Goal: Check status: Check status

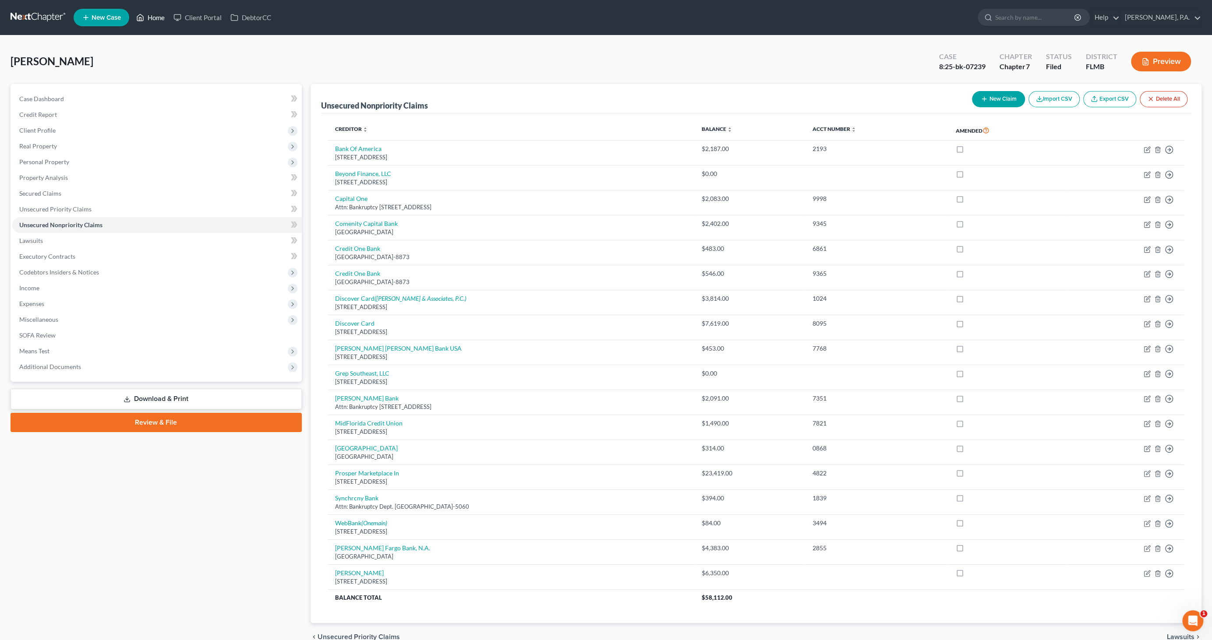
click at [151, 18] on link "Home" at bounding box center [150, 18] width 37 height 16
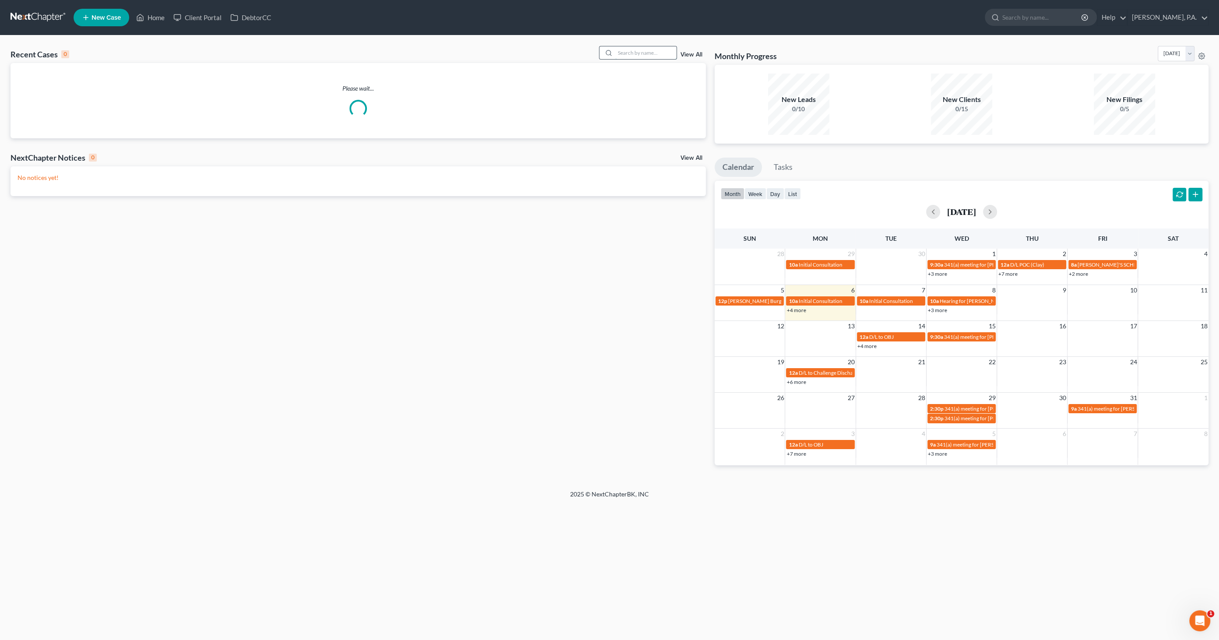
click at [638, 52] on input "search" at bounding box center [645, 52] width 61 height 13
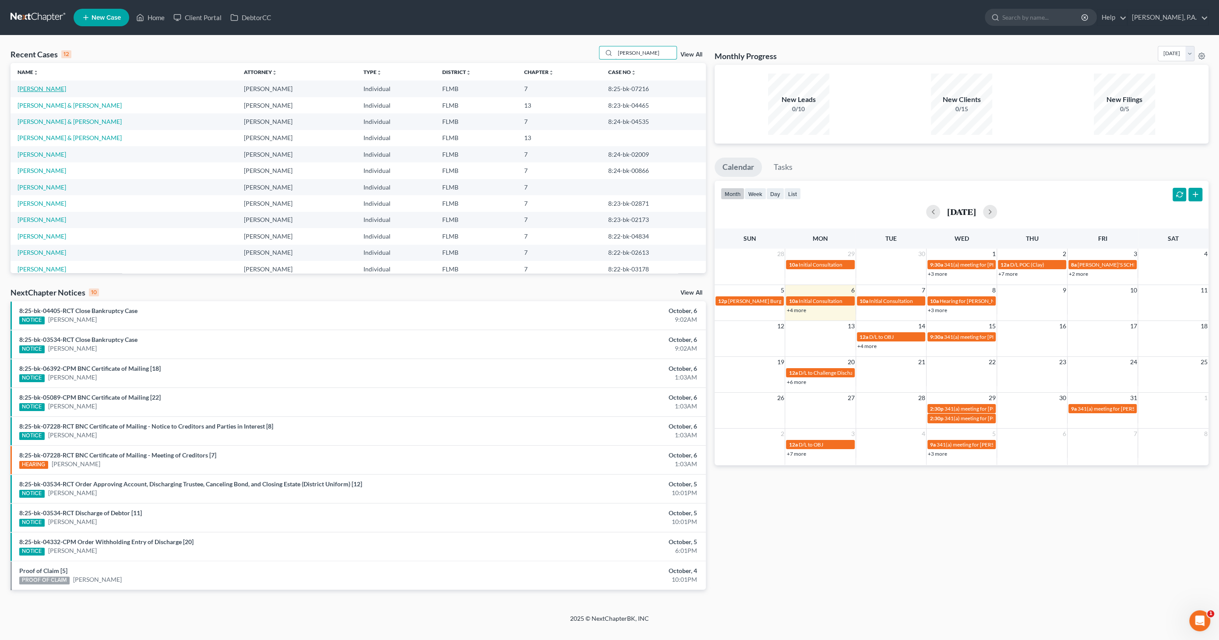
type input "[PERSON_NAME]"
click at [48, 86] on link "[PERSON_NAME]" at bounding box center [42, 88] width 49 height 7
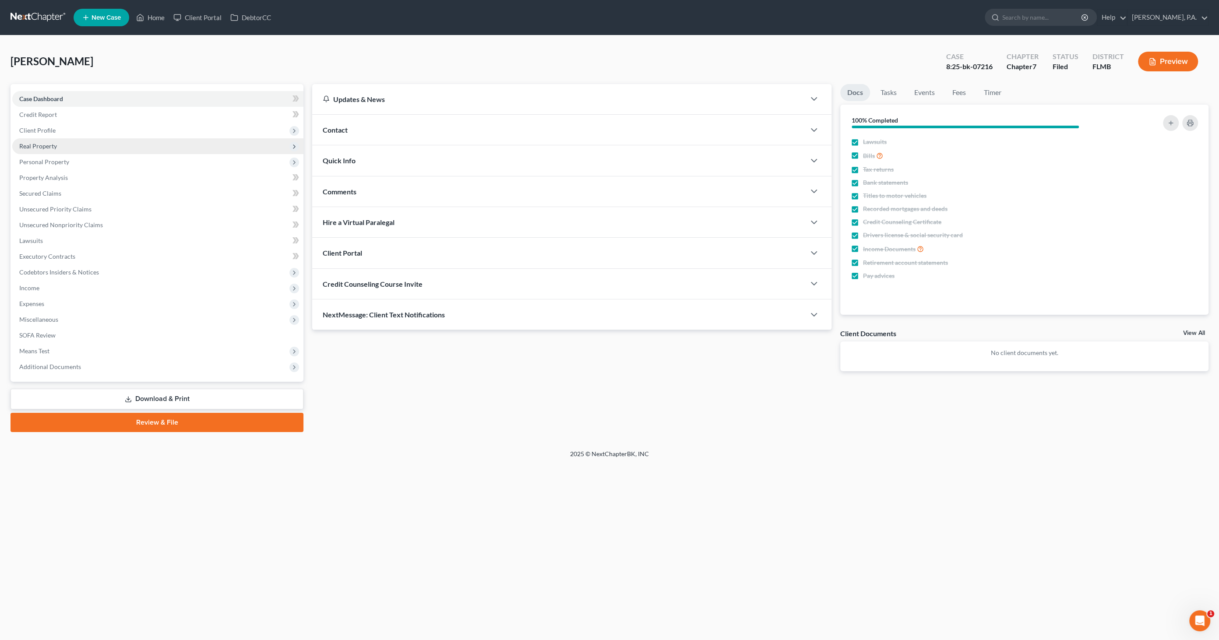
click at [49, 146] on span "Real Property" at bounding box center [38, 145] width 38 height 7
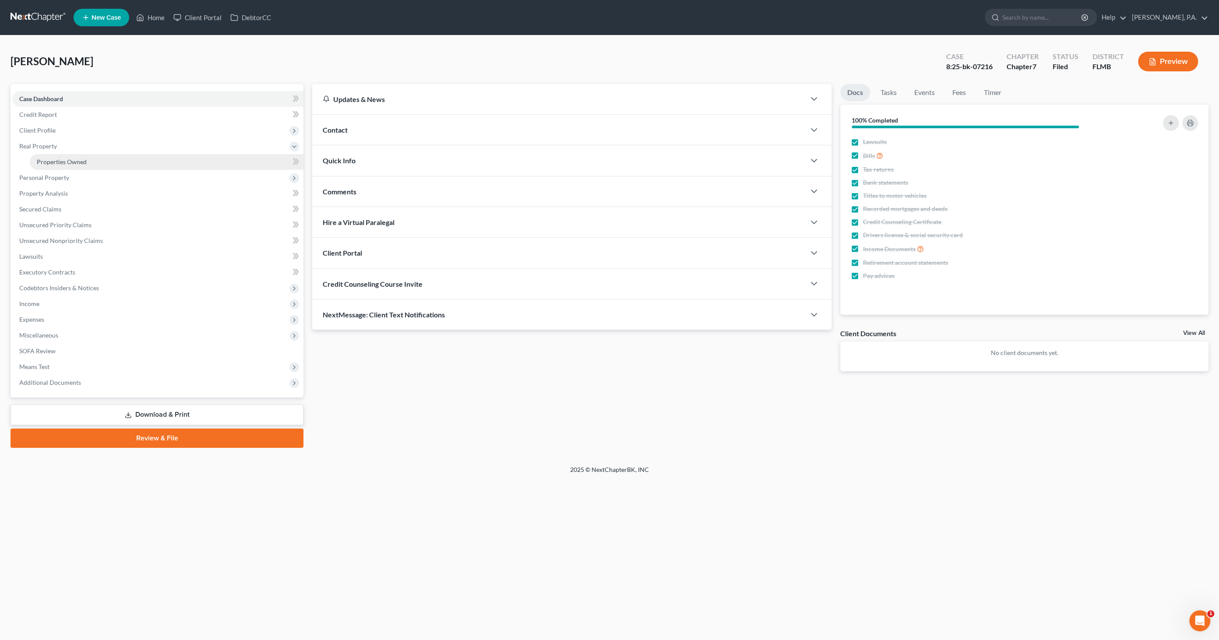
click at [54, 154] on link "Properties Owned" at bounding box center [167, 162] width 274 height 16
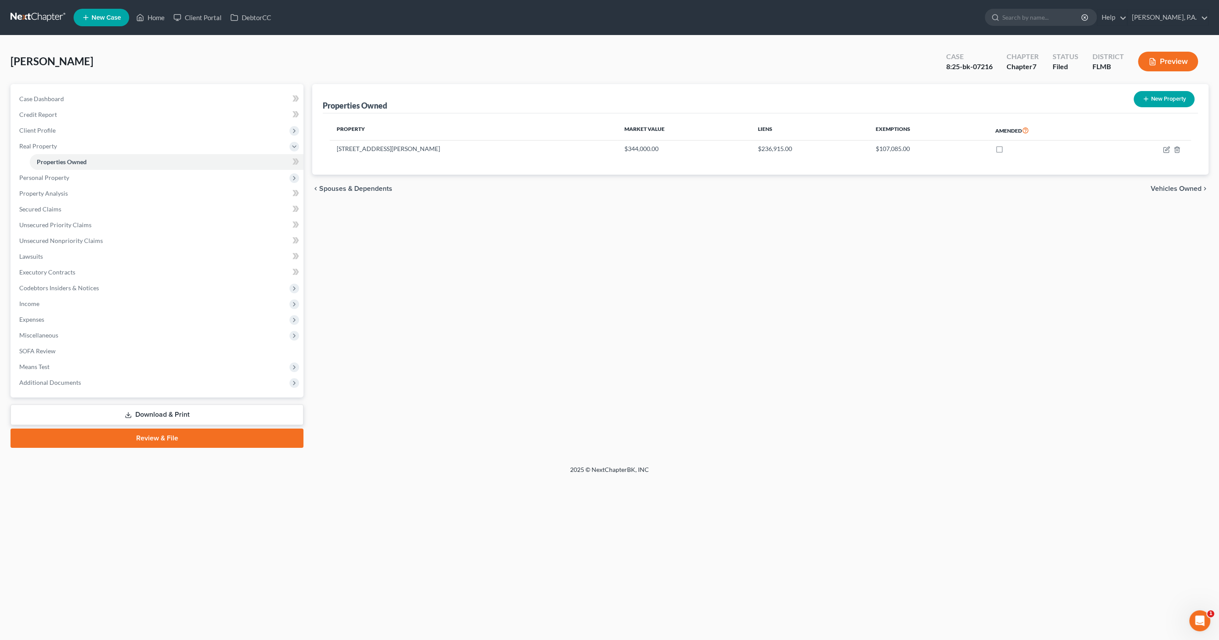
click at [1167, 59] on button "Preview" at bounding box center [1168, 62] width 60 height 20
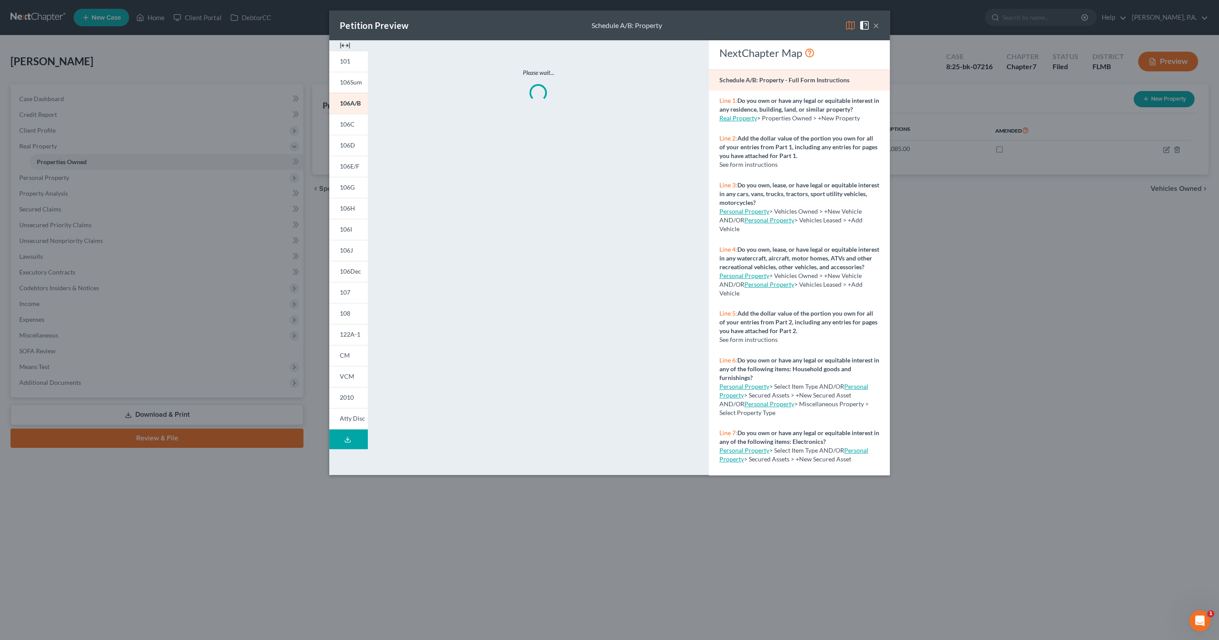
click at [345, 42] on img at bounding box center [345, 45] width 11 height 11
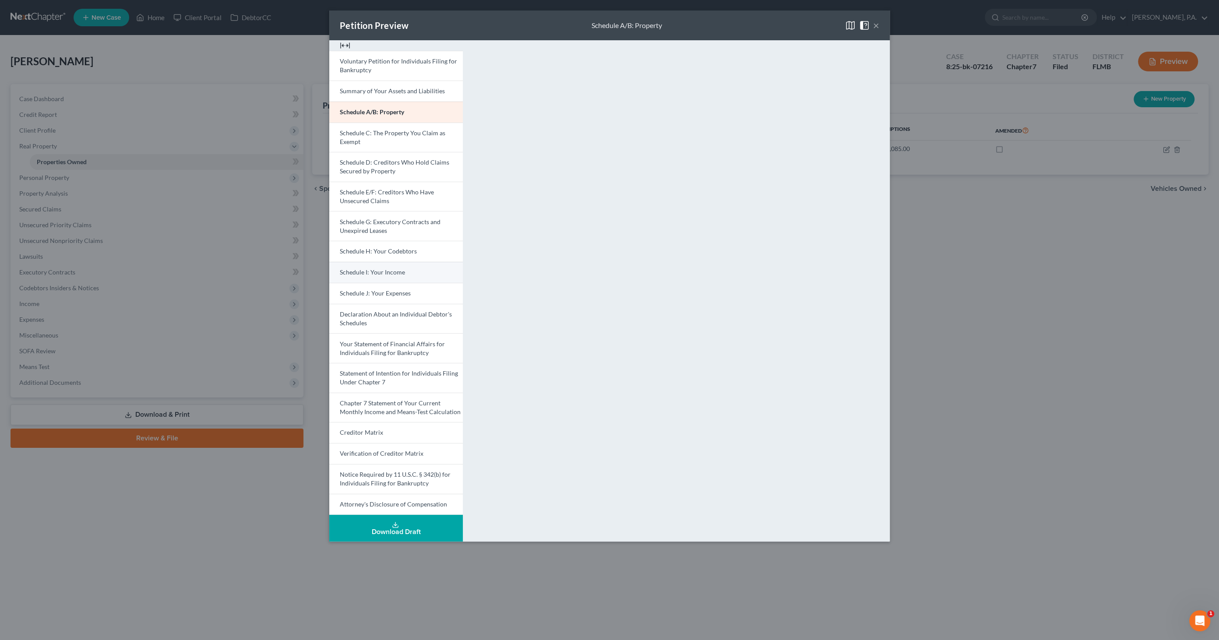
click at [373, 270] on span "Schedule I: Your Income" at bounding box center [372, 271] width 65 height 7
click at [399, 351] on span "Your Statement of Financial Affairs for Individuals Filing for Bankruptcy" at bounding box center [392, 348] width 105 height 16
click at [880, 26] on div "Petition Preview Your Statement of Financial Affairs for Individuals Filing for…" at bounding box center [609, 26] width 561 height 30
click at [877, 24] on button "×" at bounding box center [876, 25] width 6 height 11
